Goal: Task Accomplishment & Management: Manage account settings

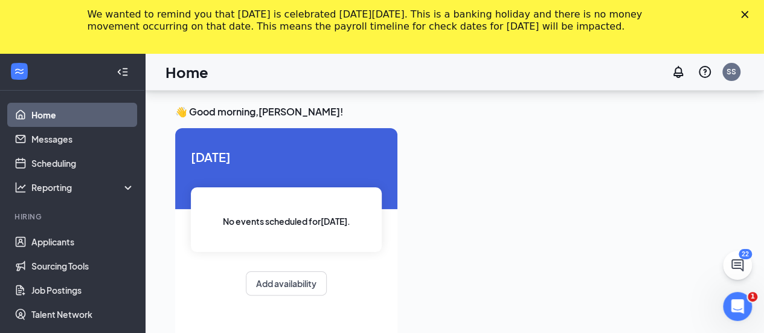
scroll to position [78, 0]
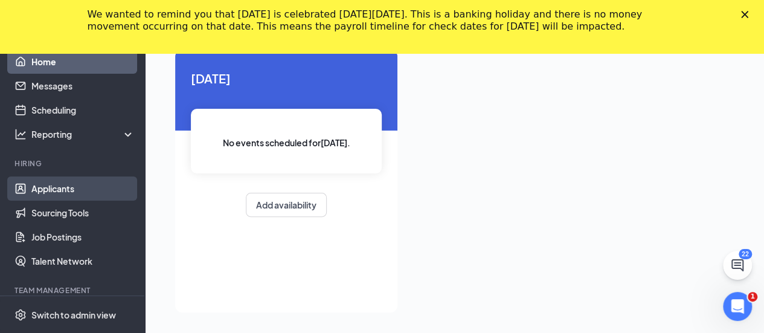
click at [80, 187] on link "Applicants" at bounding box center [82, 188] width 103 height 24
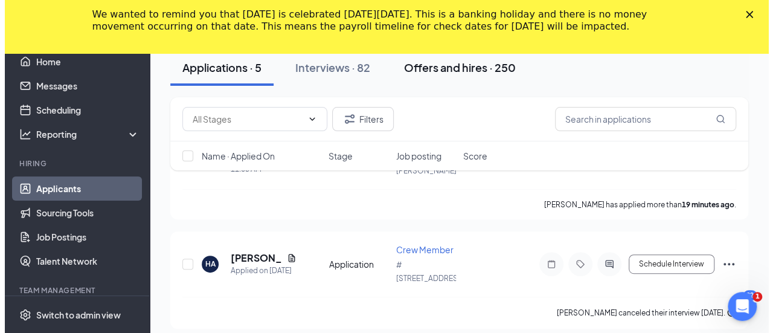
scroll to position [72, 0]
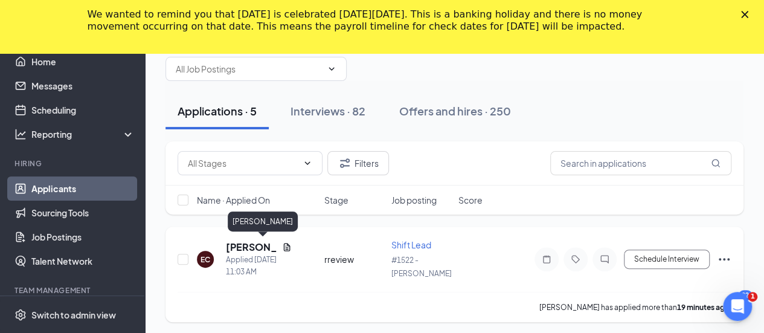
click at [249, 242] on h5 "[PERSON_NAME]" at bounding box center [251, 246] width 51 height 13
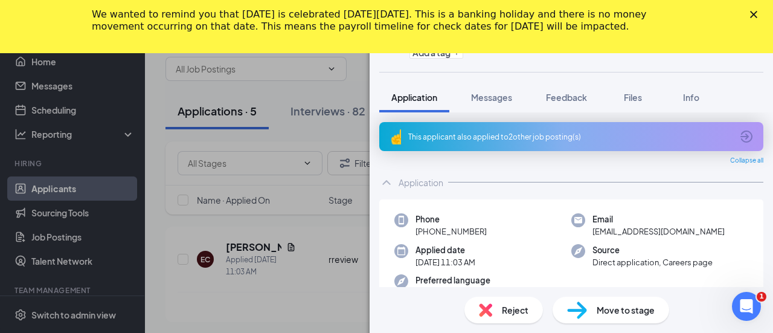
click at [554, 135] on div "This applicant also applied to 2 other job posting(s)" at bounding box center [570, 137] width 324 height 10
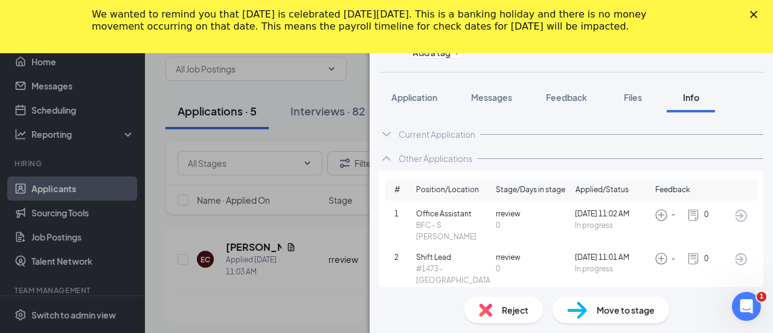
click at [752, 13] on icon "Close" at bounding box center [753, 14] width 7 height 7
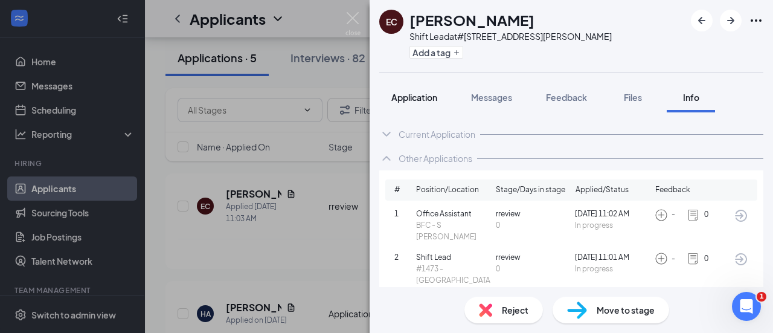
click at [428, 100] on span "Application" at bounding box center [414, 97] width 46 height 11
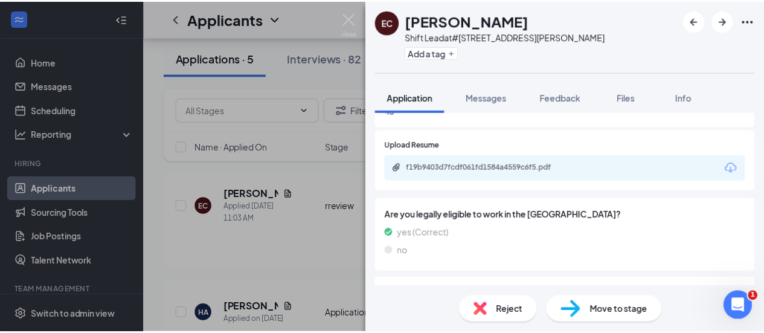
scroll to position [534, 0]
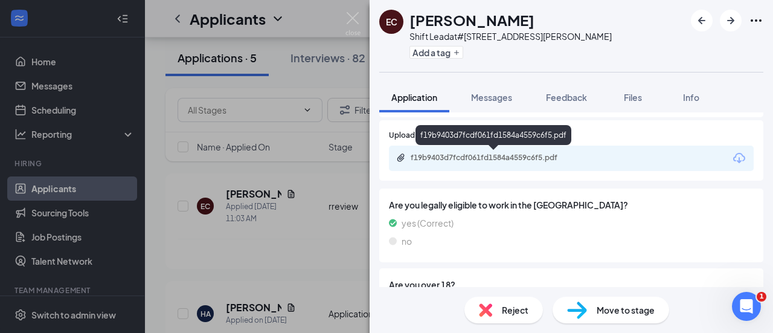
click at [510, 159] on div "f19b9403d7fcdf061fd1584a4559c6f5.pdf" at bounding box center [495, 158] width 169 height 10
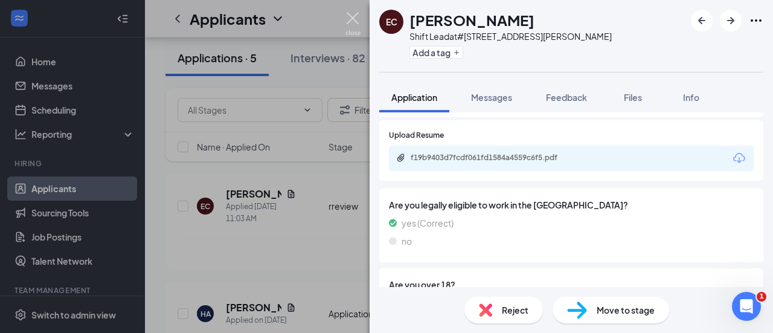
click at [355, 20] on img at bounding box center [352, 24] width 15 height 24
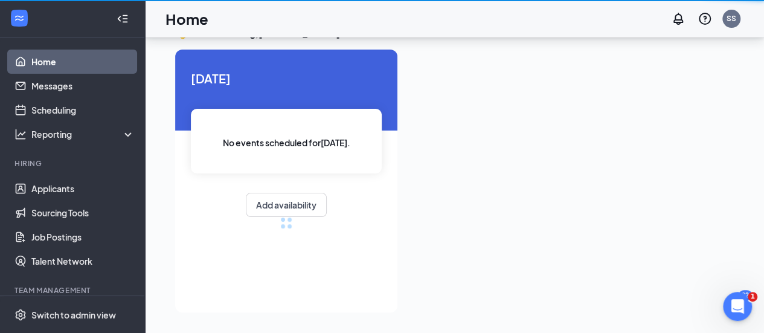
scroll to position [25, 0]
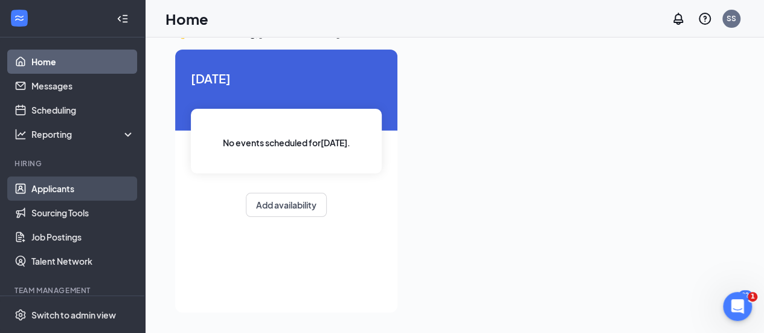
click at [62, 185] on link "Applicants" at bounding box center [82, 188] width 103 height 24
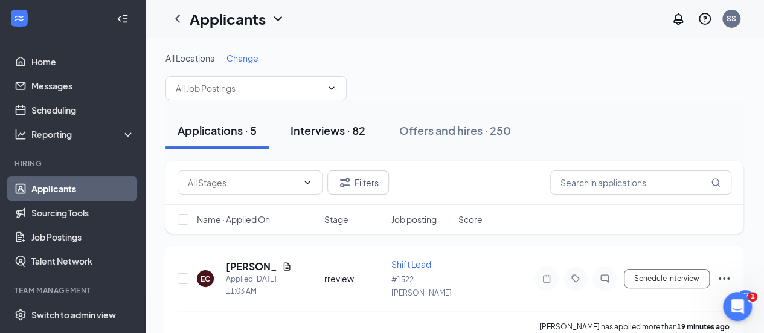
click at [353, 133] on div "Interviews · 82" at bounding box center [327, 130] width 75 height 15
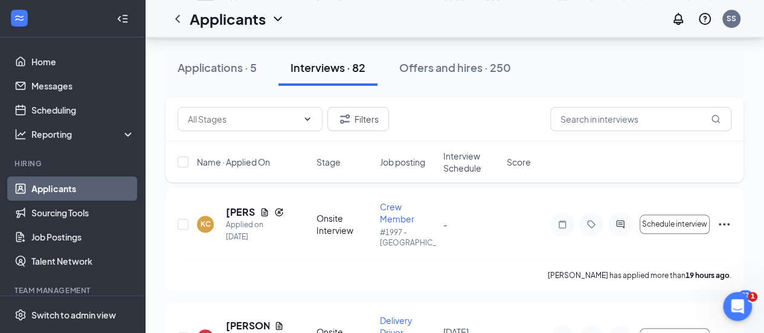
scroll to position [530, 0]
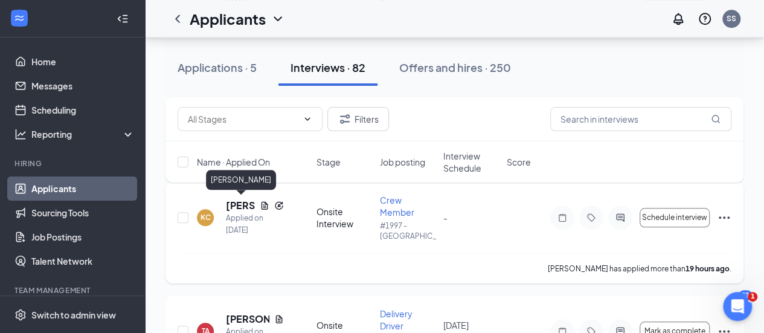
click at [242, 205] on h5 "[PERSON_NAME]" at bounding box center [240, 205] width 29 height 13
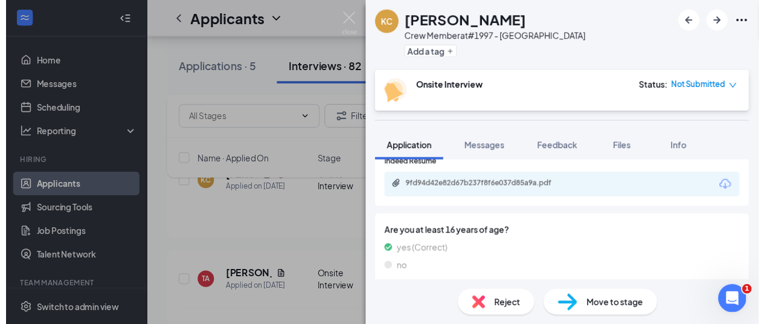
scroll to position [352, 0]
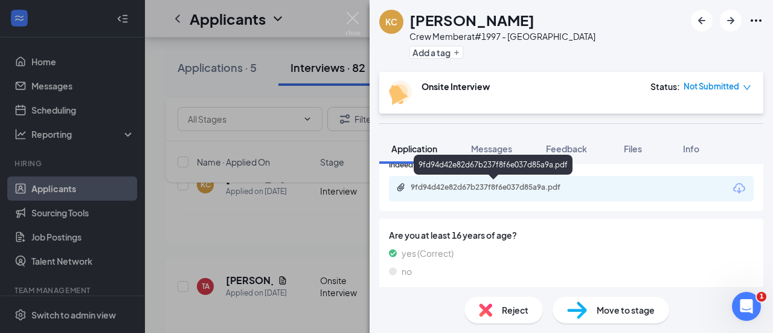
click at [473, 190] on div "9fd94d42e82d67b237f8f6e037d85a9a.pdf" at bounding box center [495, 187] width 169 height 10
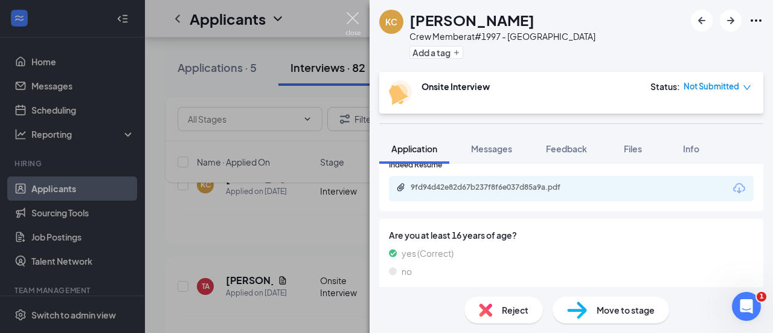
click at [348, 16] on img at bounding box center [352, 24] width 15 height 24
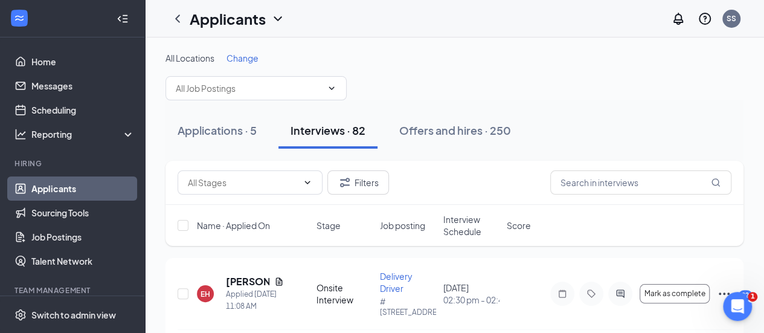
scroll to position [109, 0]
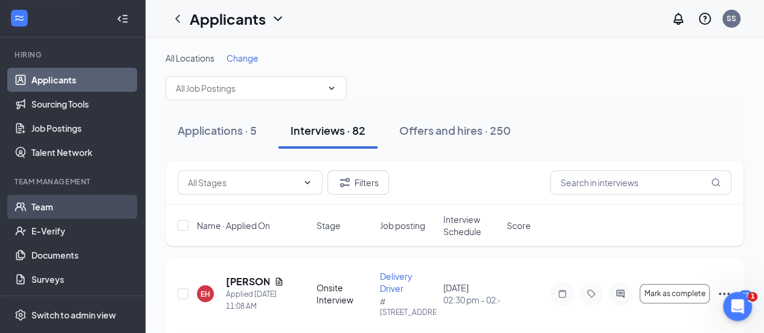
click at [57, 200] on link "Team" at bounding box center [82, 206] width 103 height 24
